Goal: Task Accomplishment & Management: Use online tool/utility

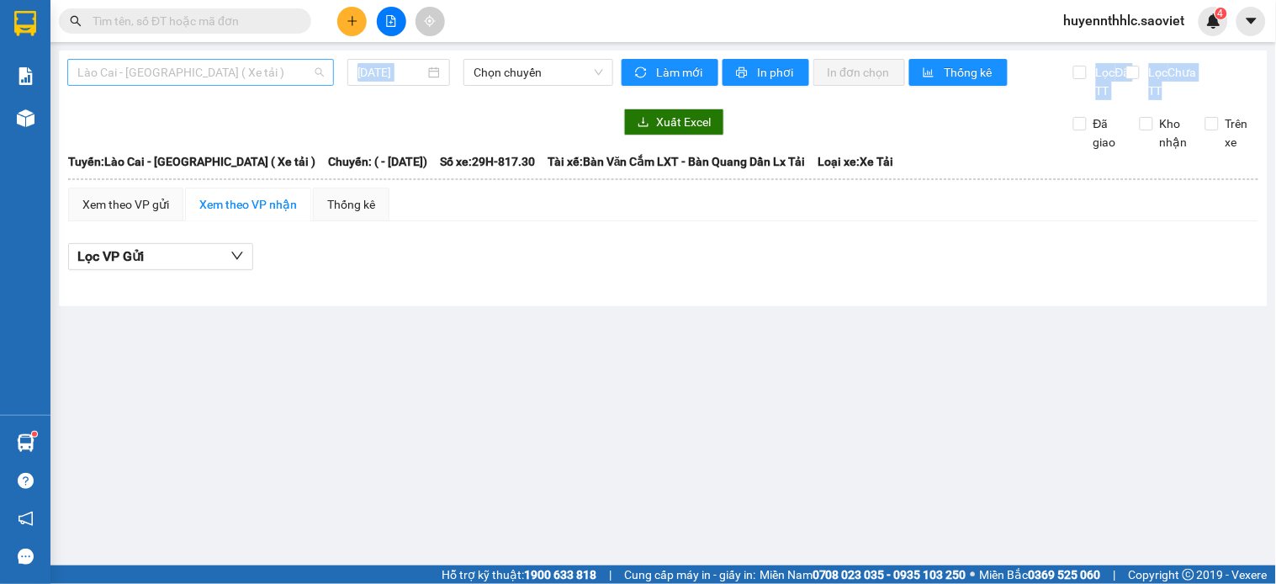
click at [267, 69] on span "Lào Cai - [GEOGRAPHIC_DATA] ( Xe tải )" at bounding box center [200, 72] width 246 height 25
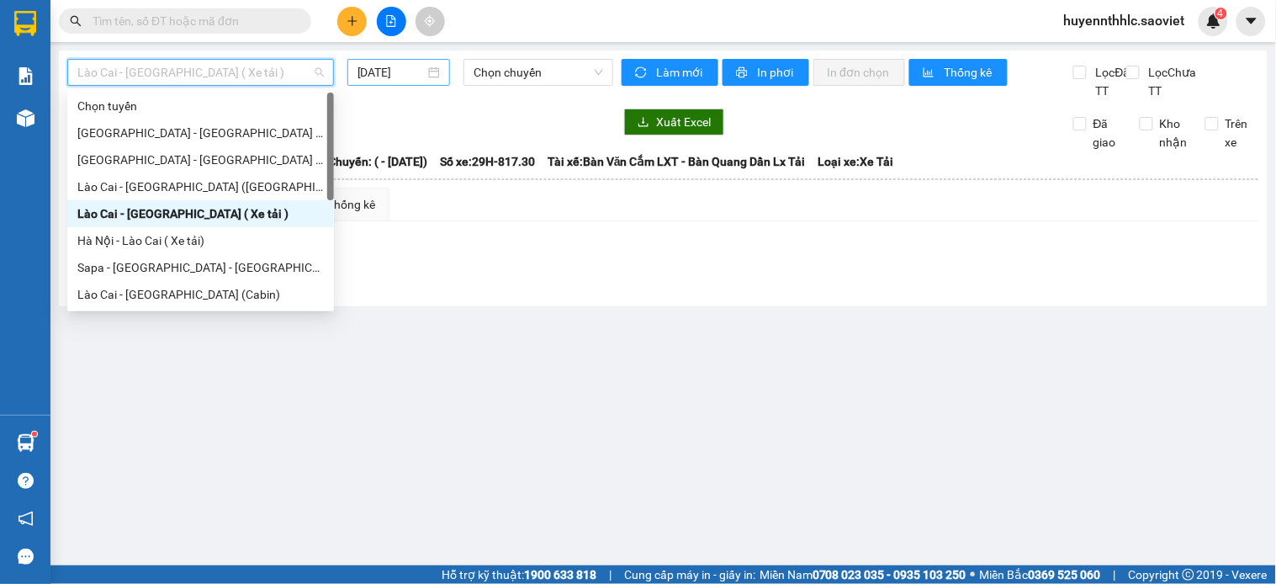
click at [412, 71] on input "[DATE]" at bounding box center [391, 72] width 68 height 19
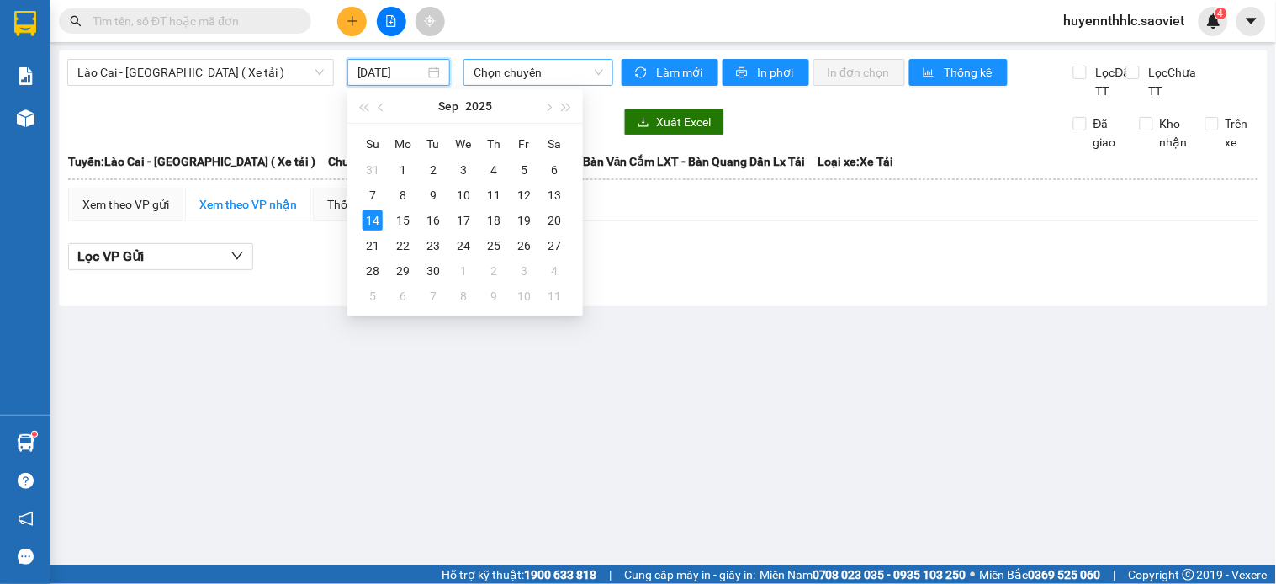
click at [522, 82] on span "Chọn chuyến" at bounding box center [538, 72] width 130 height 25
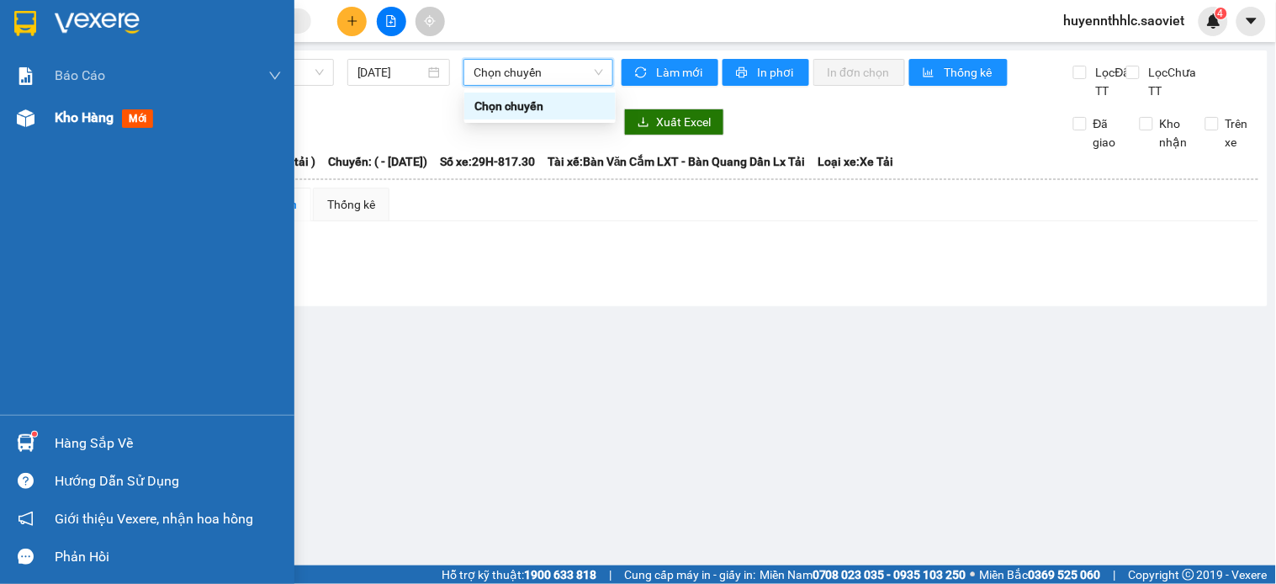
click at [76, 120] on span "Kho hàng" at bounding box center [84, 117] width 59 height 16
click at [101, 127] on div "Kho hàng mới" at bounding box center [107, 117] width 104 height 21
click at [81, 129] on div "Kho hàng mới" at bounding box center [168, 118] width 227 height 42
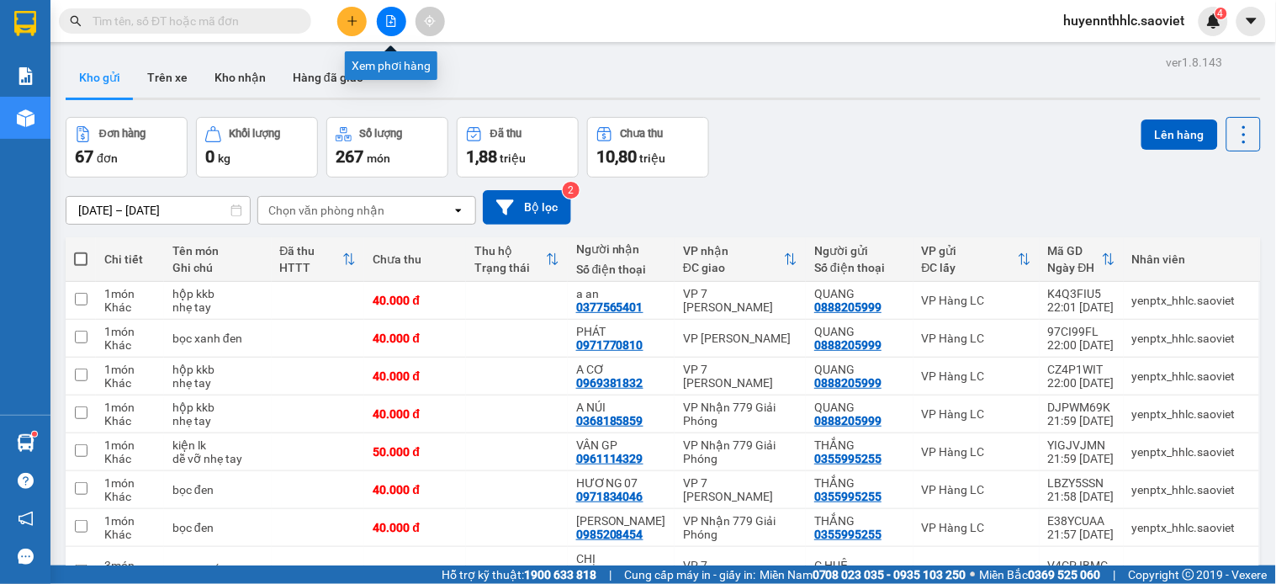
click at [388, 21] on button at bounding box center [391, 21] width 29 height 29
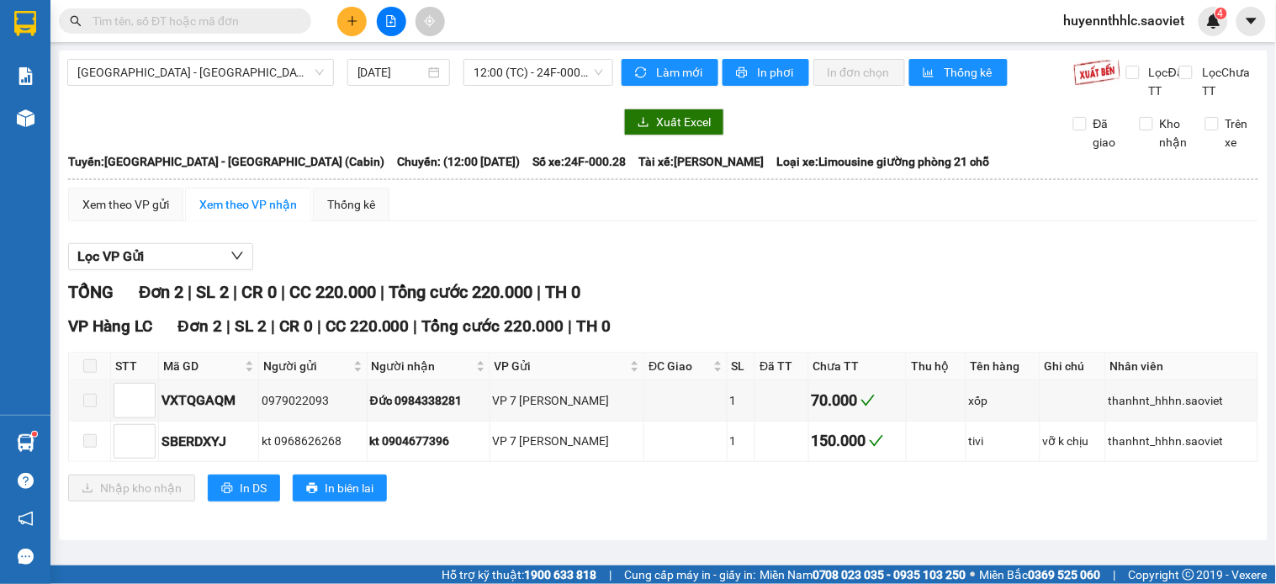
drag, startPoint x: 270, startPoint y: 70, endPoint x: 267, endPoint y: 86, distance: 16.2
click at [269, 82] on span "[GEOGRAPHIC_DATA] - [GEOGRAPHIC_DATA] (Cabin)" at bounding box center [200, 72] width 246 height 25
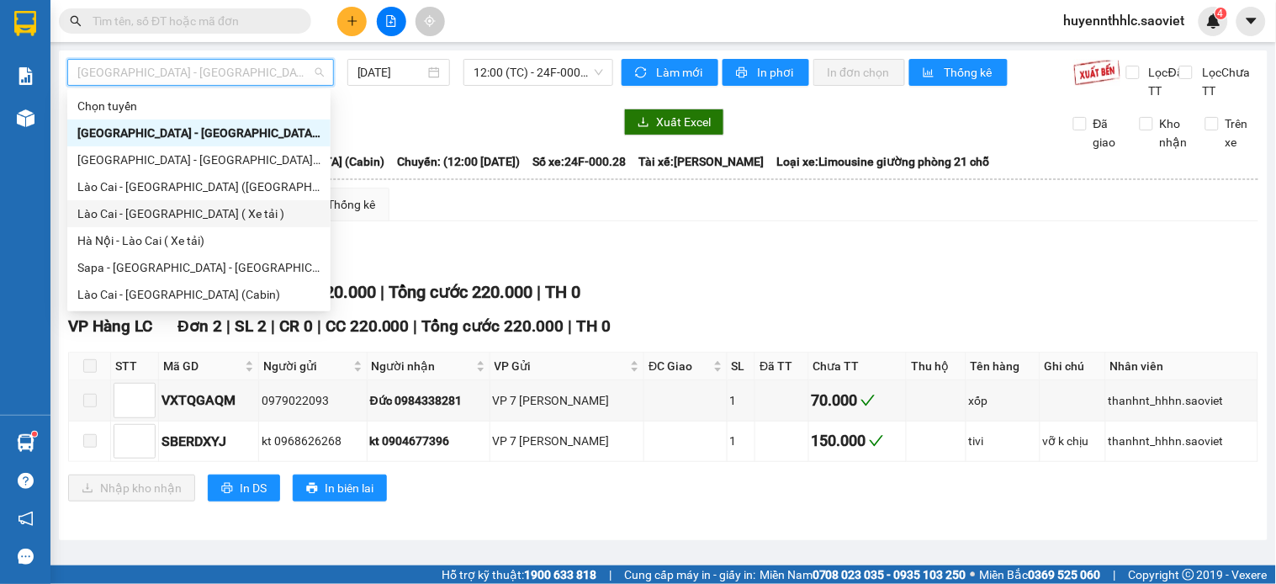
click at [172, 214] on div "Lào Cai - [GEOGRAPHIC_DATA] ( Xe tải )" at bounding box center [198, 213] width 243 height 19
type input "[DATE]"
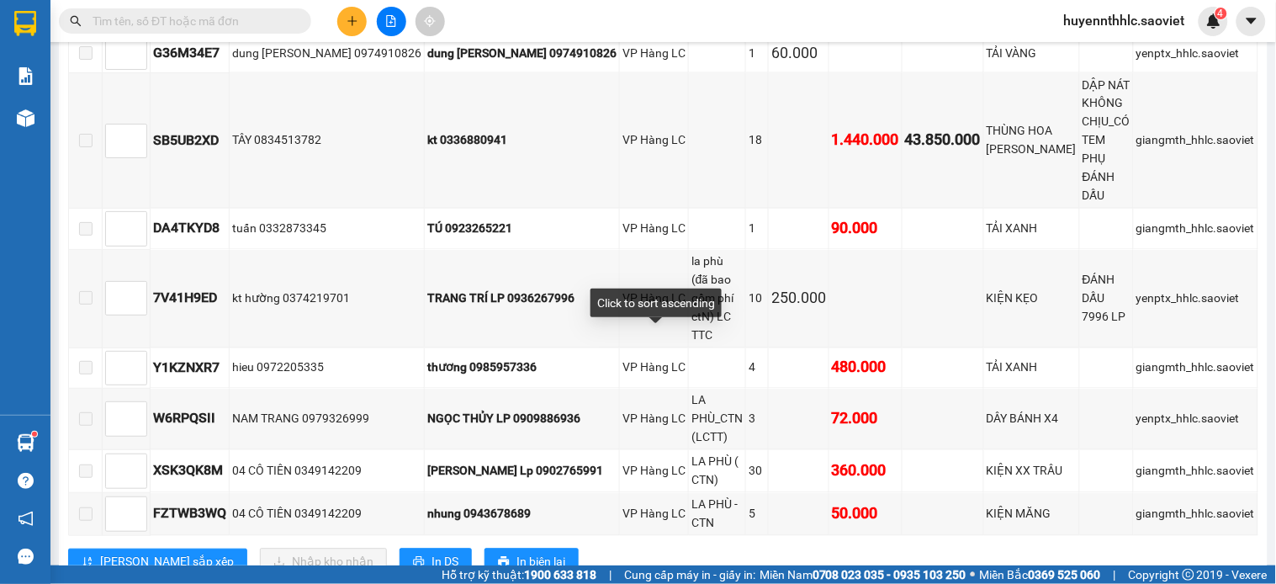
scroll to position [353, 0]
